Goal: Task Accomplishment & Management: Use online tool/utility

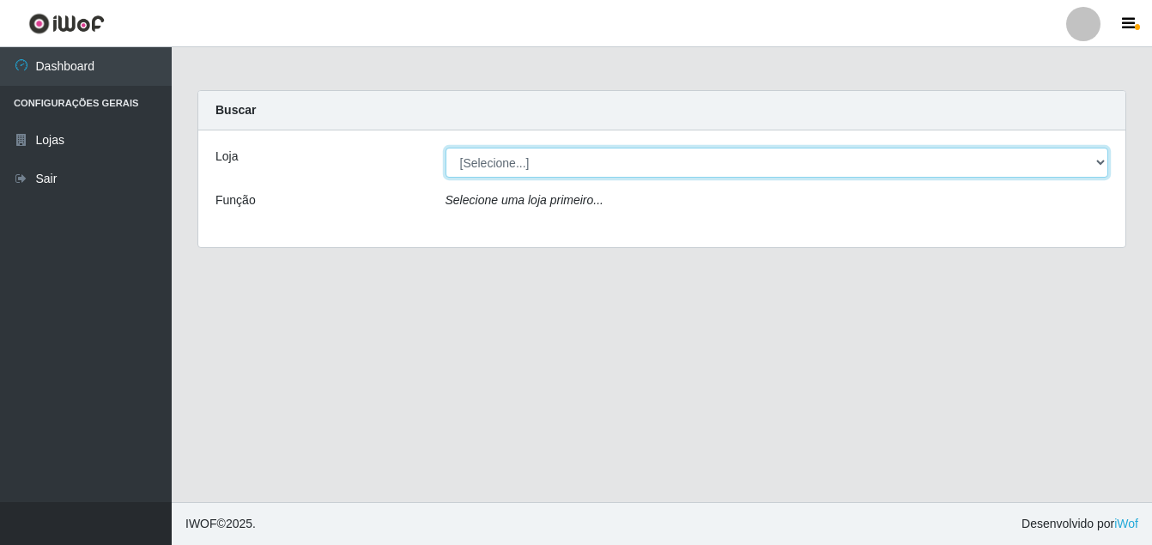
click at [635, 167] on select "[Selecione...] Ajubá Mercado" at bounding box center [778, 163] width 664 height 30
select select "402"
click at [446, 148] on select "[Selecione...] Ajubá Mercado" at bounding box center [778, 163] width 664 height 30
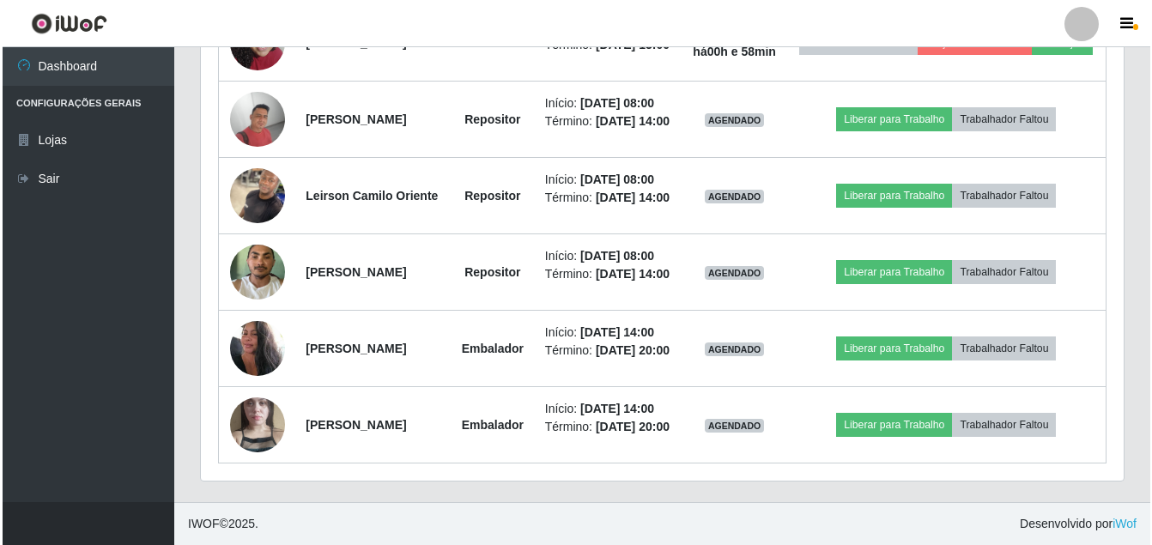
scroll to position [761, 0]
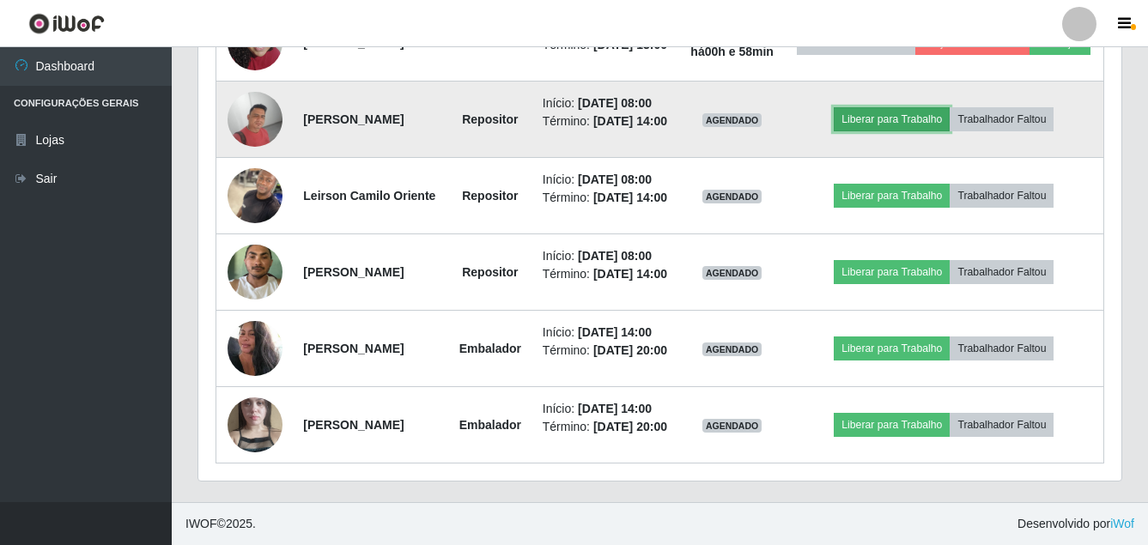
click at [907, 131] on button "Liberar para Trabalho" at bounding box center [892, 119] width 116 height 24
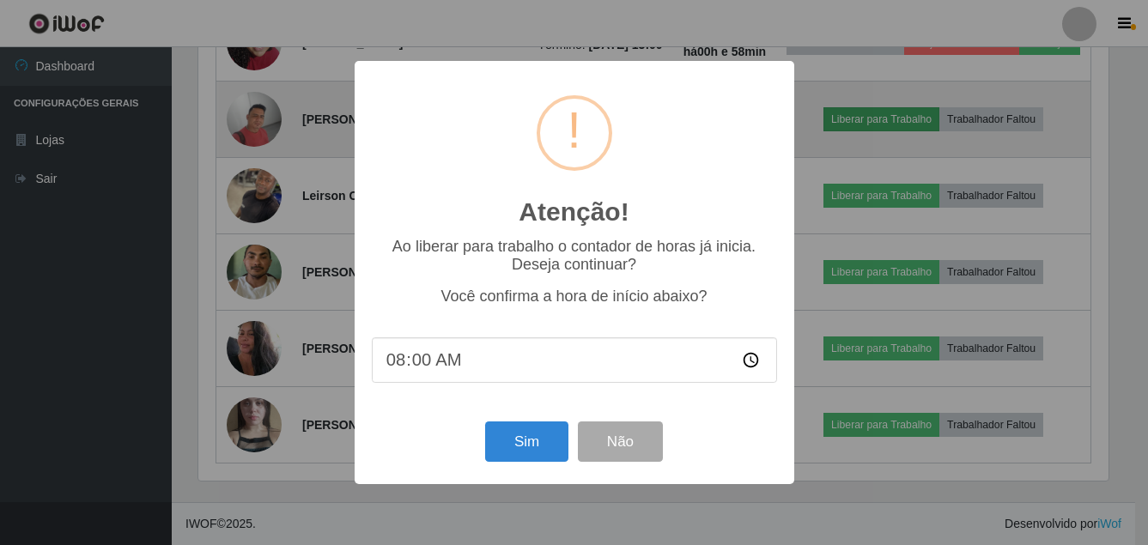
scroll to position [356, 914]
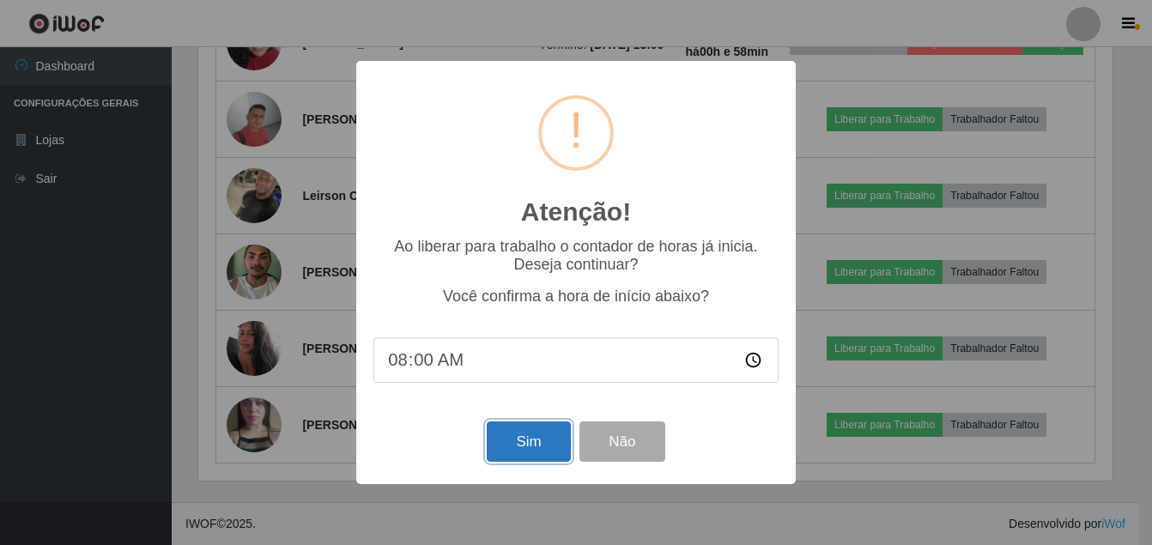
click at [531, 442] on button "Sim" at bounding box center [528, 442] width 83 height 40
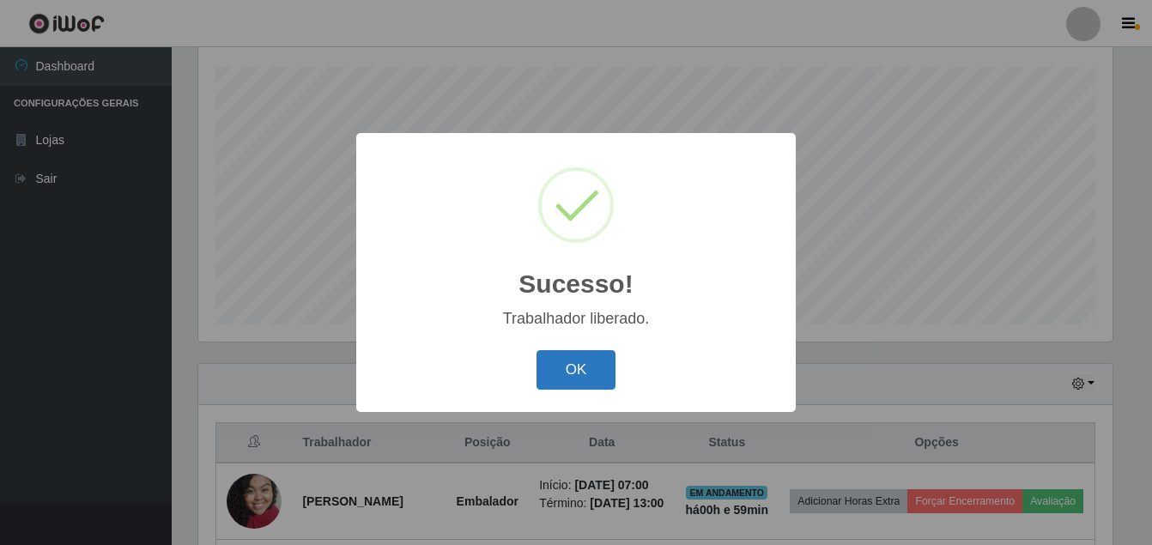
click at [564, 385] on button "OK" at bounding box center [577, 370] width 80 height 40
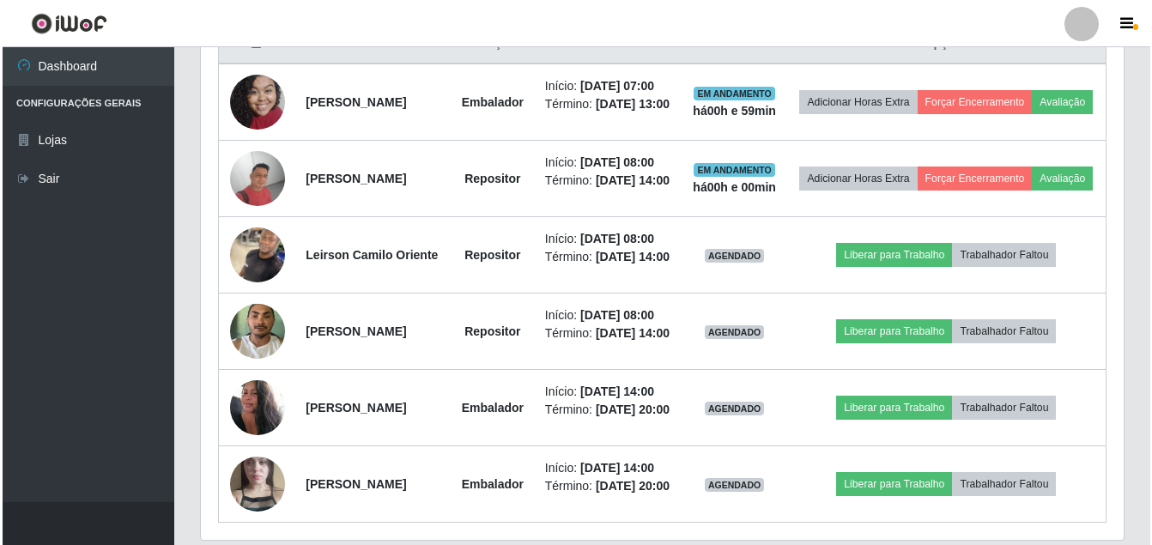
scroll to position [719, 0]
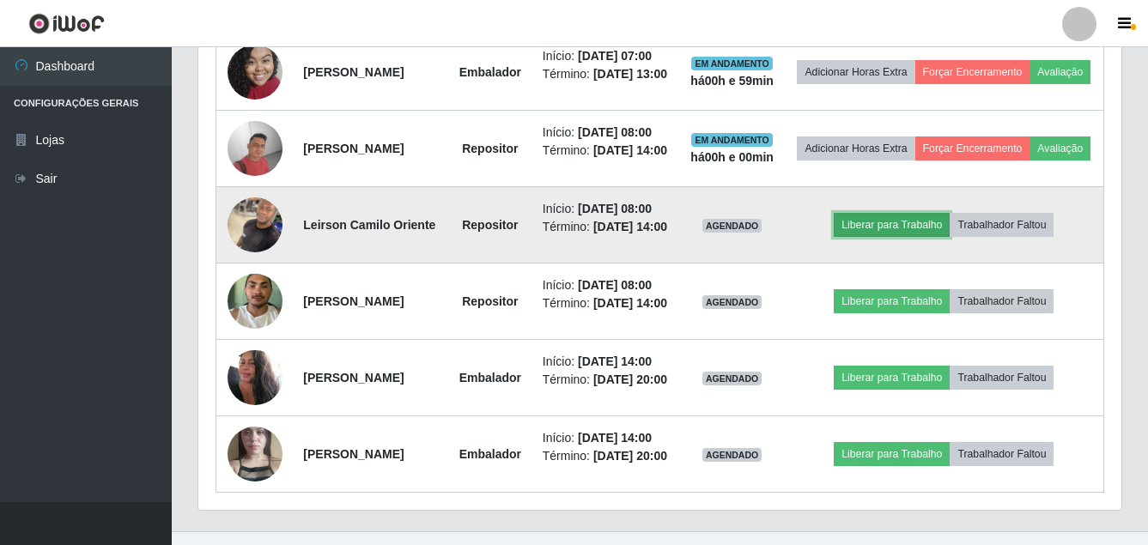
click at [900, 237] on button "Liberar para Trabalho" at bounding box center [892, 225] width 116 height 24
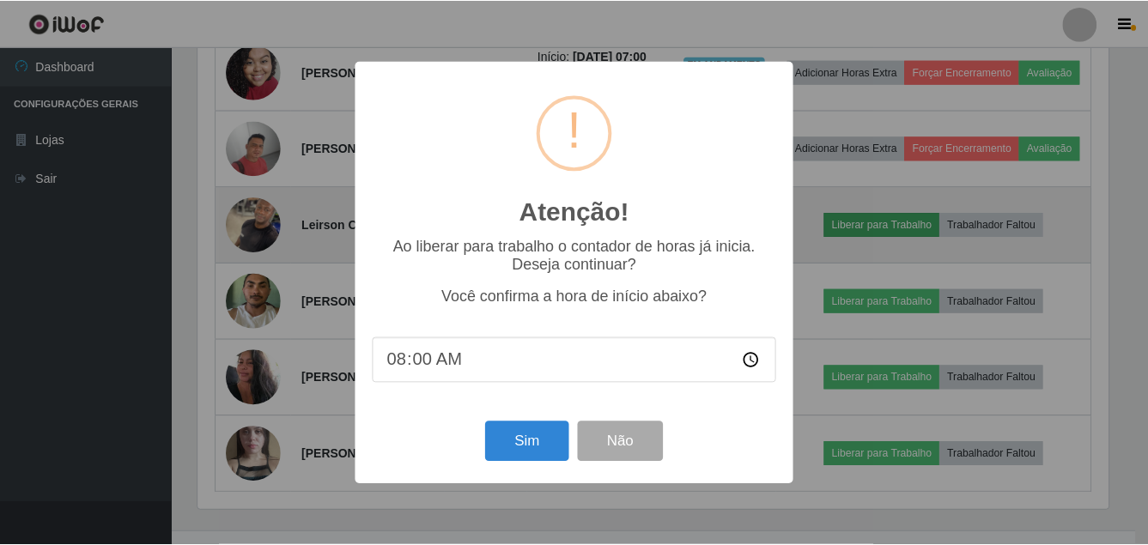
scroll to position [356, 914]
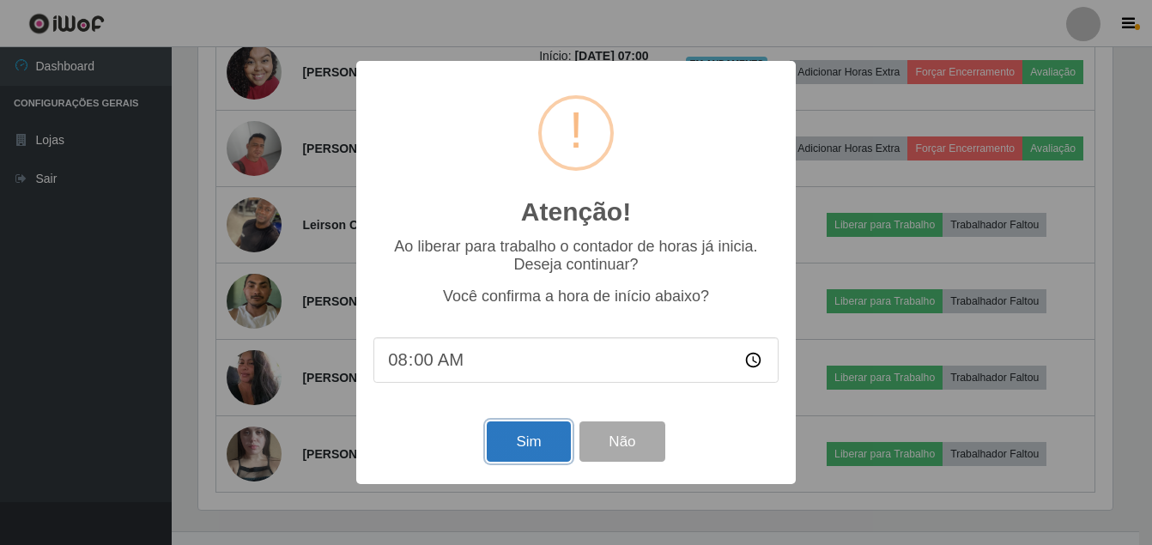
click at [515, 436] on button "Sim" at bounding box center [528, 442] width 83 height 40
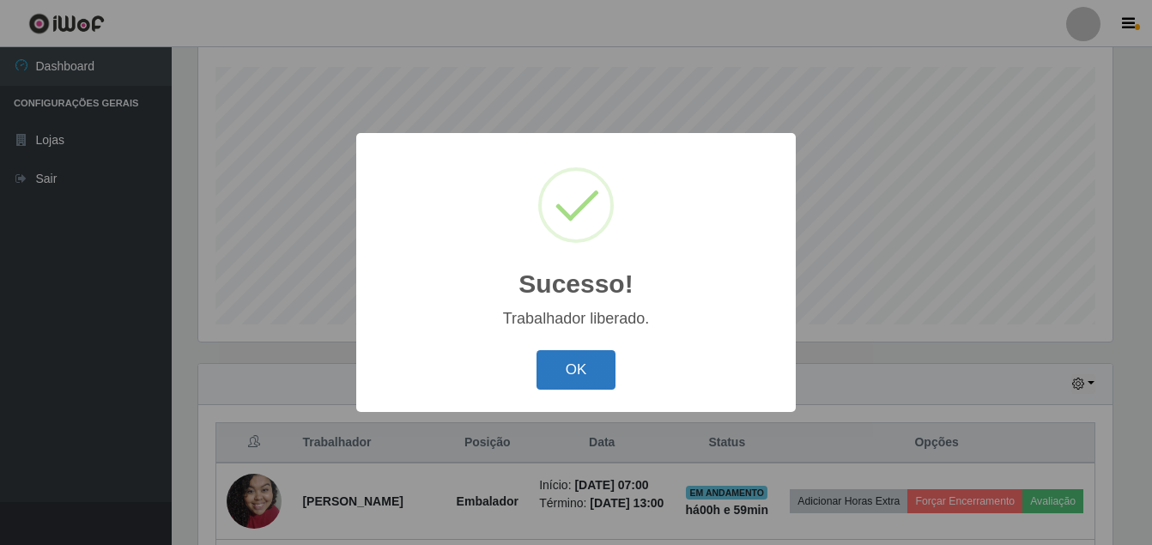
click at [569, 362] on button "OK" at bounding box center [577, 370] width 80 height 40
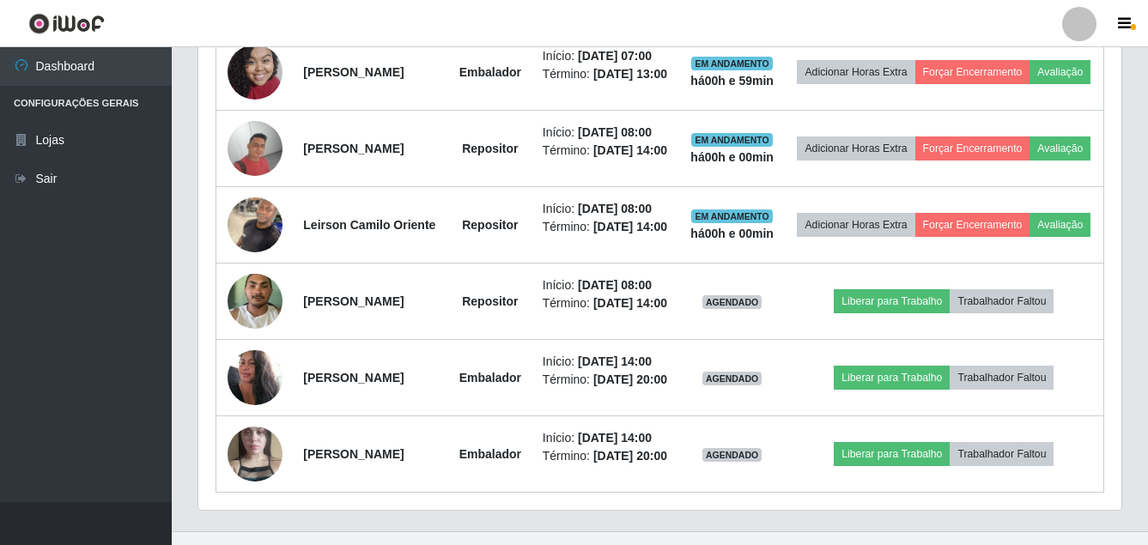
scroll to position [804, 0]
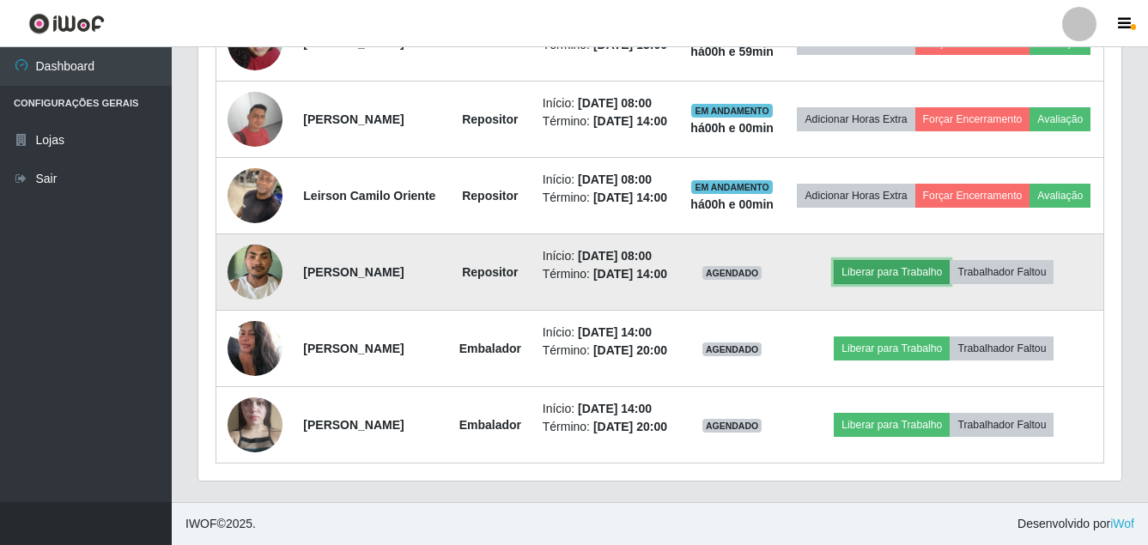
click at [910, 284] on button "Liberar para Trabalho" at bounding box center [892, 272] width 116 height 24
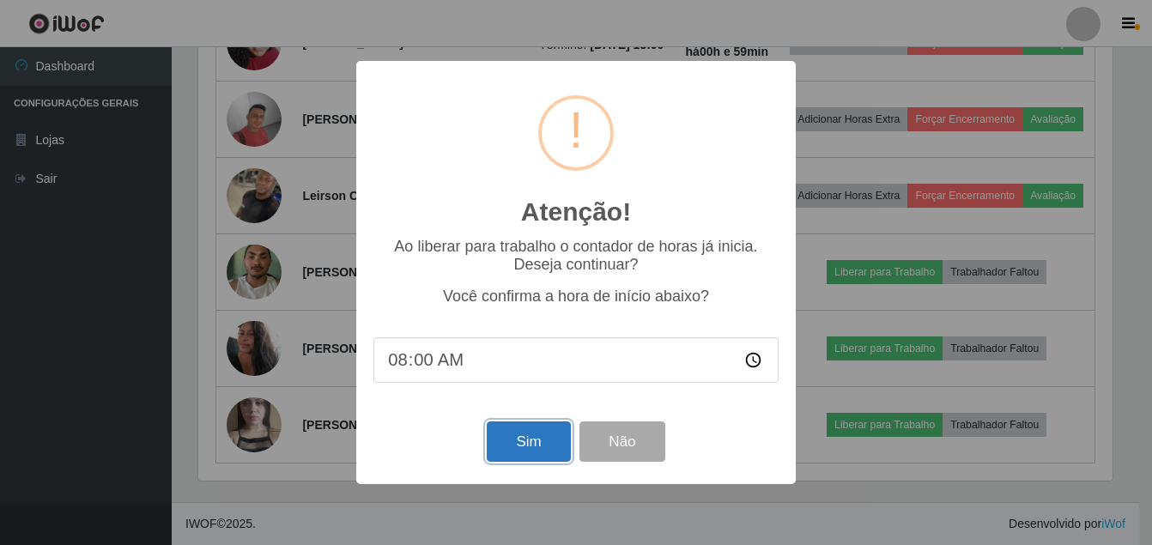
click at [503, 437] on button "Sim" at bounding box center [528, 442] width 83 height 40
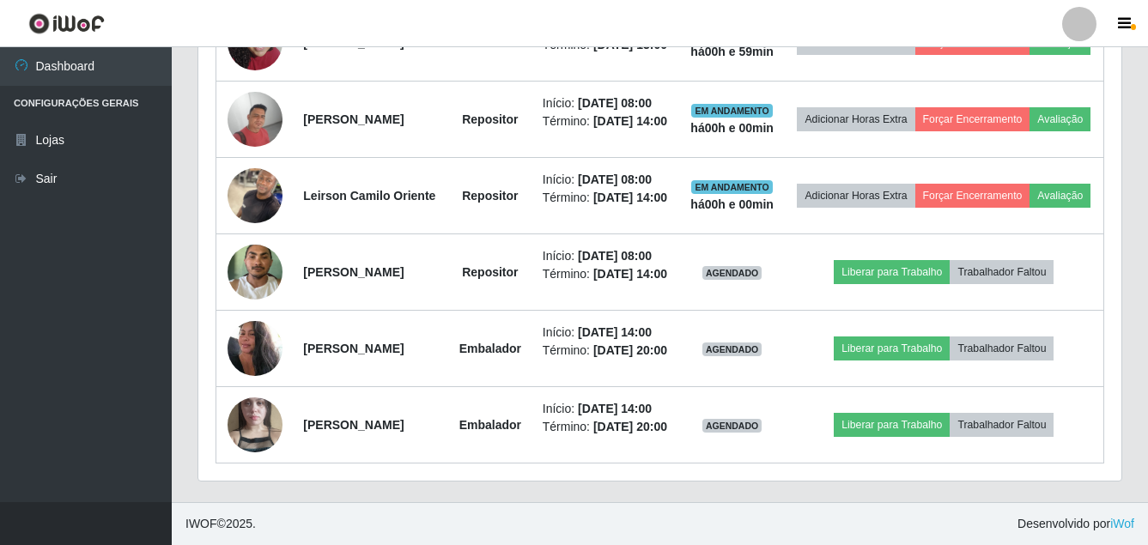
scroll to position [0, 0]
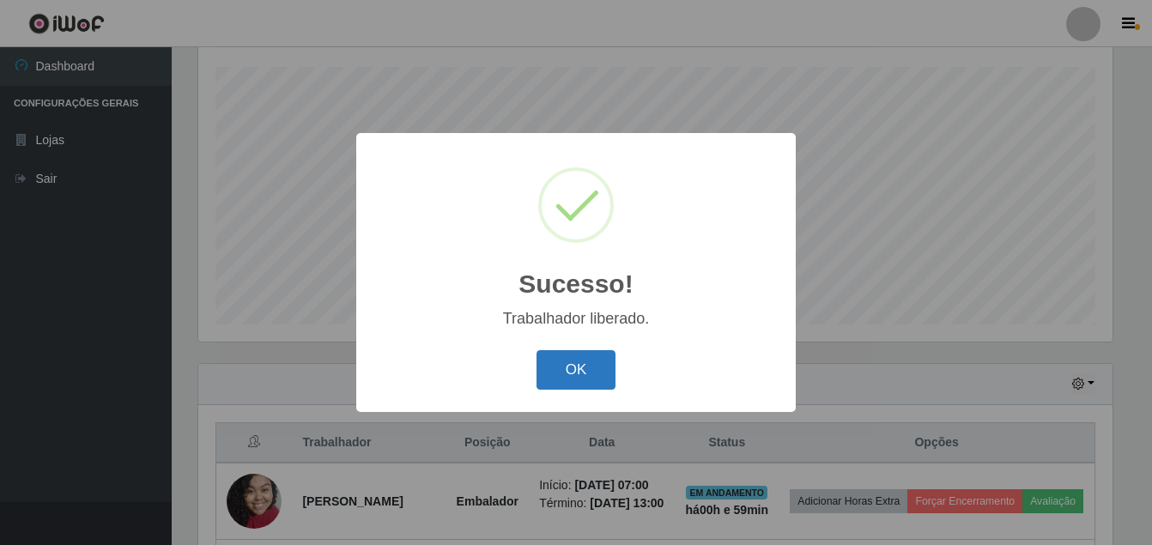
click at [567, 368] on button "OK" at bounding box center [577, 370] width 80 height 40
